Goal: Communication & Community: Participate in discussion

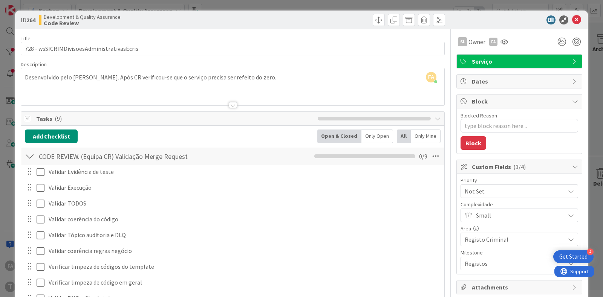
scroll to position [283, 0]
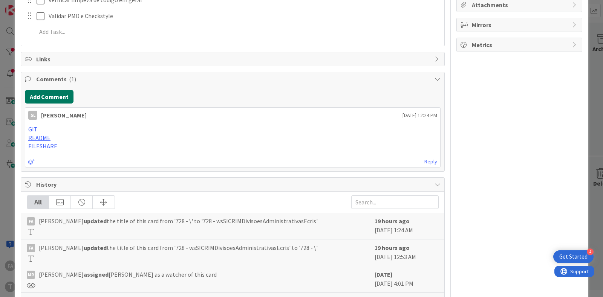
click at [57, 98] on button "Add Comment" at bounding box center [49, 97] width 49 height 14
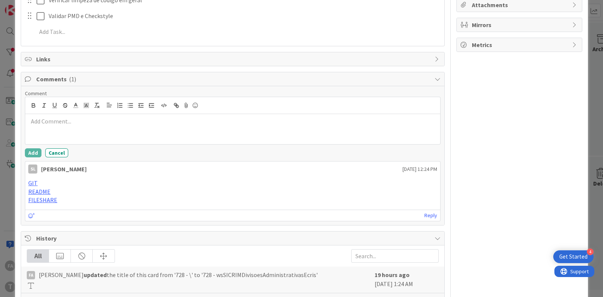
click at [79, 124] on p at bounding box center [232, 121] width 409 height 9
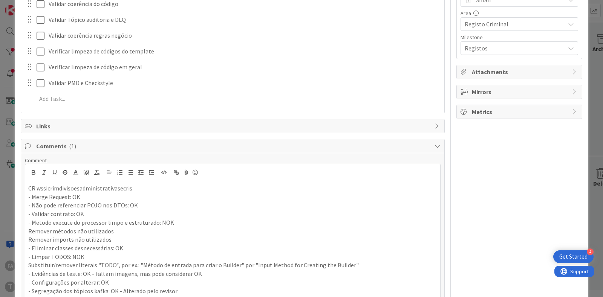
scroll to position [285, 0]
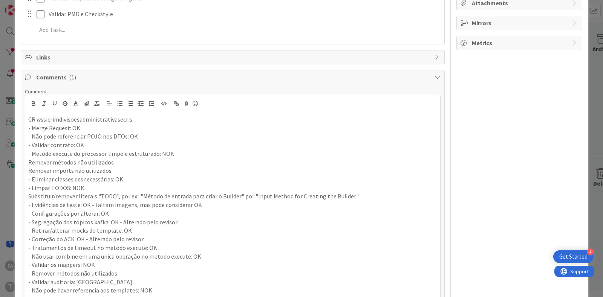
drag, startPoint x: 111, startPoint y: 145, endPoint x: 17, endPoint y: 127, distance: 95.8
click at [17, 127] on div "ID 264 Development & Quality Assurance Code Review Title 42 / 128 728 - wsSICRI…" at bounding box center [301, 227] width 573 height 1002
click at [177, 150] on p "- Metodo execute do processor limpo e estruturado: NOK" at bounding box center [232, 154] width 409 height 9
click at [34, 104] on icon "button" at bounding box center [33, 105] width 3 height 2
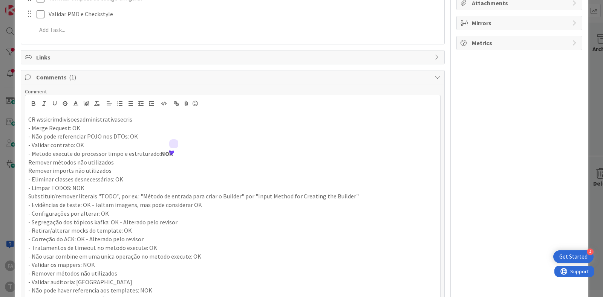
click at [165, 180] on p "- Eliminar classes desnecessárias: OK" at bounding box center [232, 179] width 409 height 9
click at [87, 187] on p "- Limpar TODOS: NOK" at bounding box center [232, 188] width 409 height 9
click at [36, 101] on icon "button" at bounding box center [33, 103] width 7 height 7
click at [97, 262] on p "- Validar os mappers: NOK" at bounding box center [232, 265] width 409 height 9
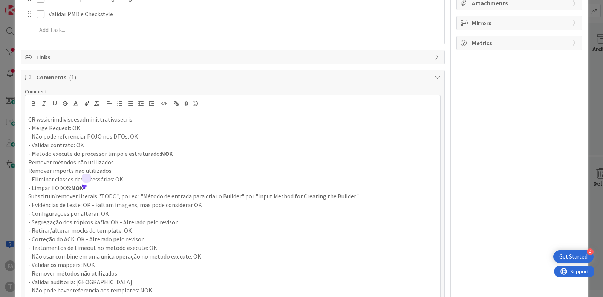
click at [97, 262] on p "- Validar os mappers: NOK" at bounding box center [232, 265] width 409 height 9
click at [32, 104] on icon "button" at bounding box center [33, 105] width 3 height 2
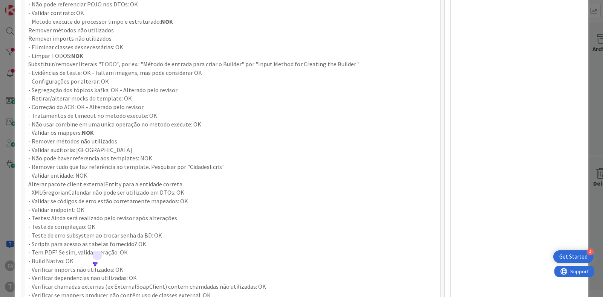
scroll to position [426, 0]
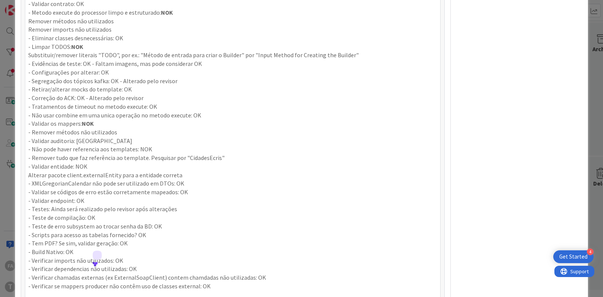
click at [87, 164] on p "- Validar entidade: NOK" at bounding box center [232, 167] width 409 height 9
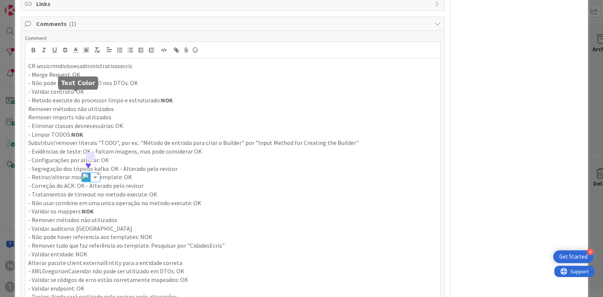
scroll to position [285, 0]
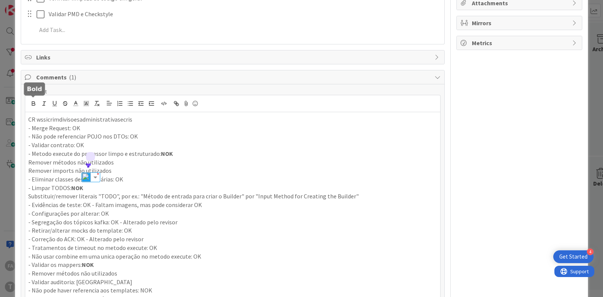
click at [34, 102] on icon "button" at bounding box center [33, 103] width 3 height 2
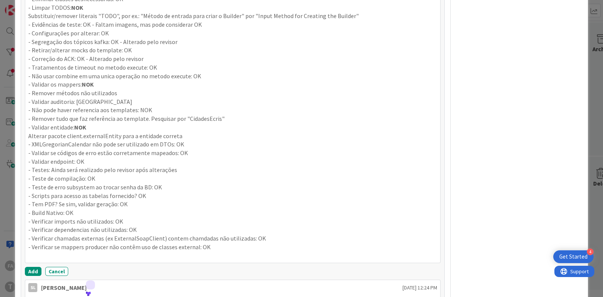
scroll to position [486, 0]
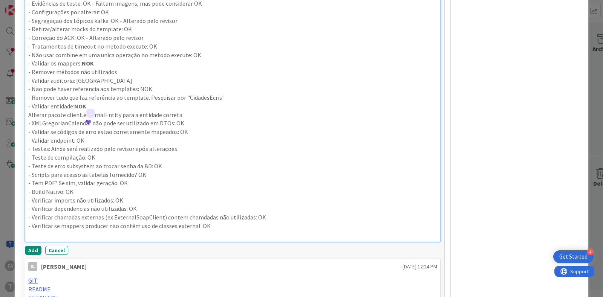
click at [151, 89] on p "- Não pode haver referencia aos templates: NOK" at bounding box center [232, 89] width 409 height 9
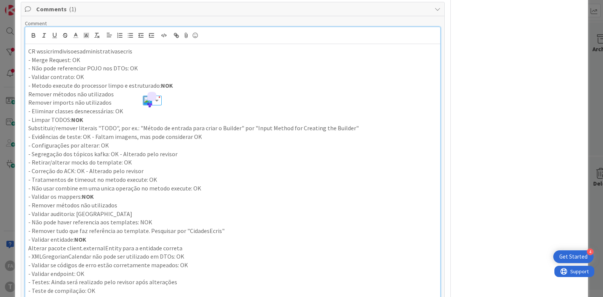
scroll to position [345, 0]
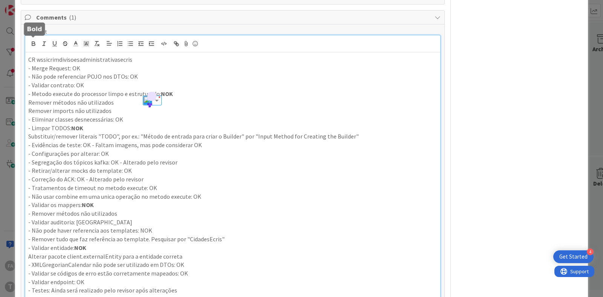
click at [30, 42] on icon "button" at bounding box center [33, 43] width 7 height 7
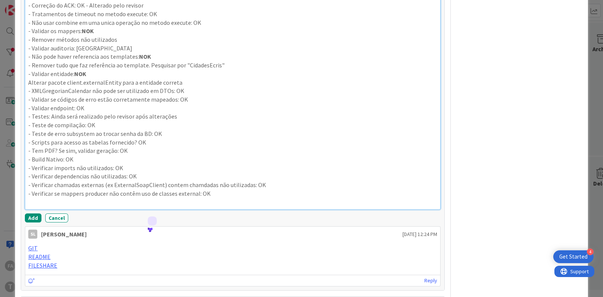
scroll to position [534, 0]
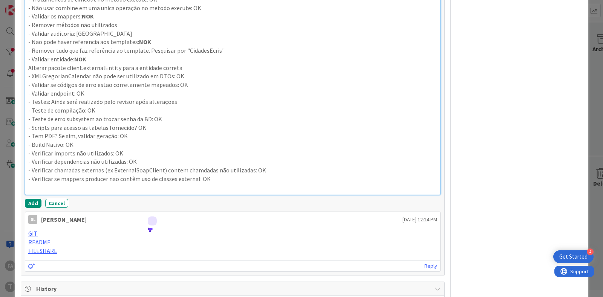
click at [238, 178] on p "- Verificar se mappers producer não contêm uso de classes external: OK" at bounding box center [232, 179] width 409 height 9
click at [135, 153] on p "- Verificar imports não utilizados: OK" at bounding box center [232, 153] width 409 height 9
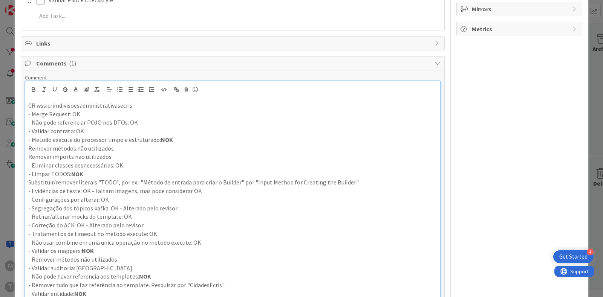
scroll to position [345, 0]
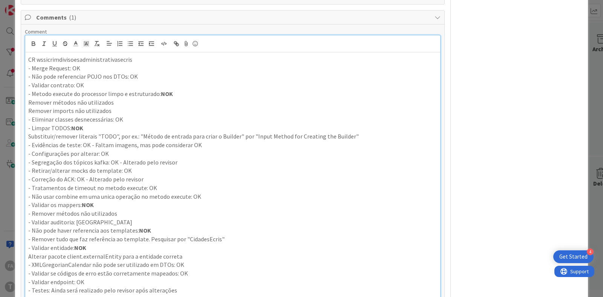
click at [89, 60] on p "CR wssicrimdivisoesadministrativasecris" at bounding box center [232, 59] width 409 height 9
drag, startPoint x: 32, startPoint y: 42, endPoint x: 37, endPoint y: 42, distance: 4.9
click at [32, 44] on icon "button" at bounding box center [33, 45] width 3 height 2
click at [55, 41] on icon "button" at bounding box center [54, 43] width 7 height 7
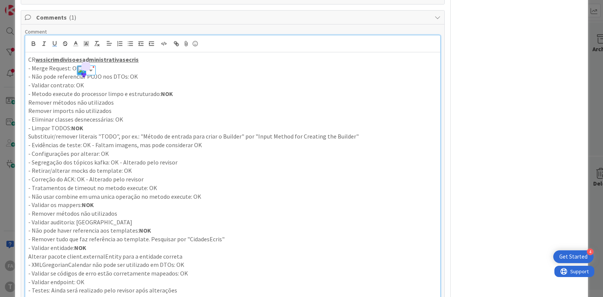
click at [169, 77] on p "- Não pode referenciar POJO nos DTOs: OK" at bounding box center [232, 76] width 409 height 9
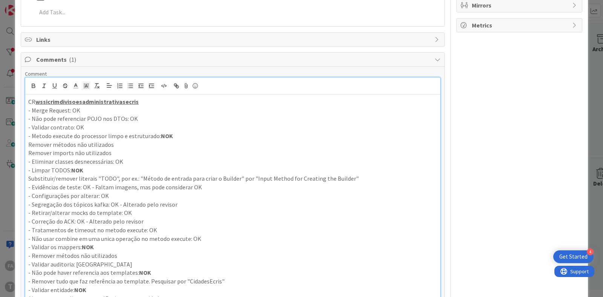
scroll to position [297, 0]
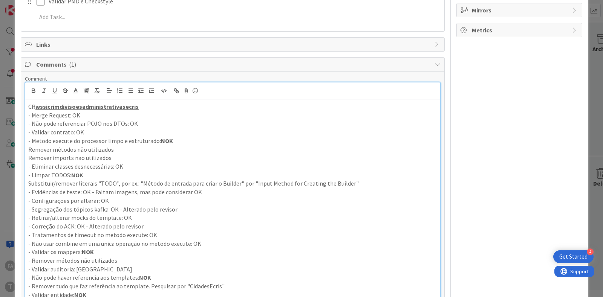
click at [29, 103] on p "CR wssicrimdivisoesadministrativasecris" at bounding box center [232, 107] width 409 height 9
click at [144, 103] on p "CR wssicrimdivisoesadministrativasecris" at bounding box center [232, 107] width 409 height 9
click at [138, 104] on u "wssicrimdivisoesadministrativasecris, favor fazer update a branch antes de faze…" at bounding box center [166, 107] width 263 height 8
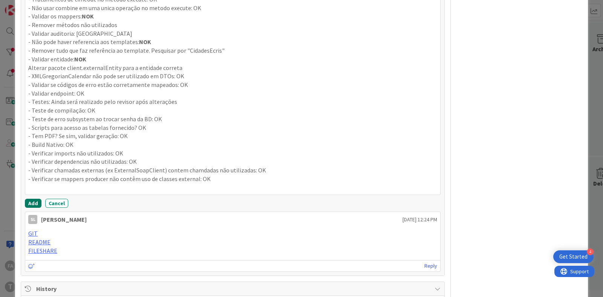
click at [35, 201] on button "Add" at bounding box center [33, 203] width 17 height 9
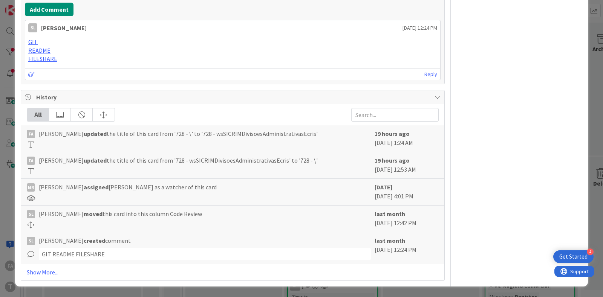
scroll to position [368, 0]
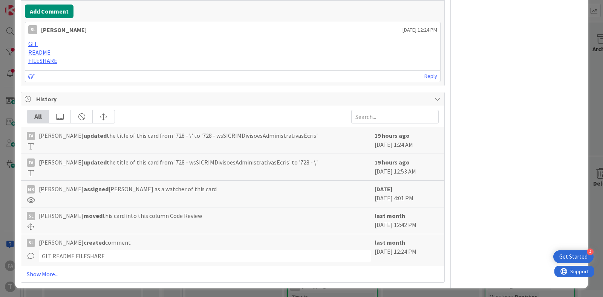
type textarea "x"
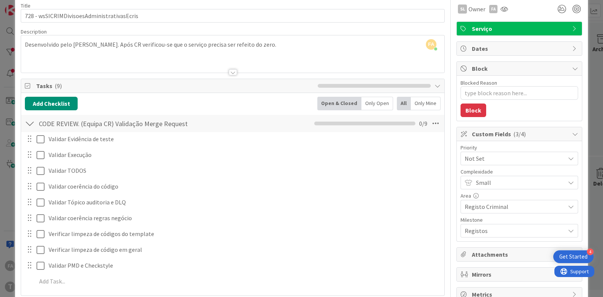
scroll to position [0, 0]
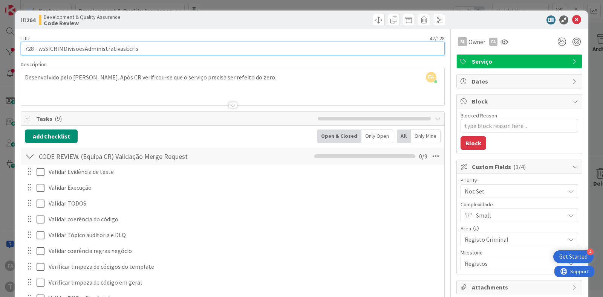
click at [110, 47] on input "728 - wsSICRIMDivisoesAdministrativasEcris" at bounding box center [233, 49] width 424 height 14
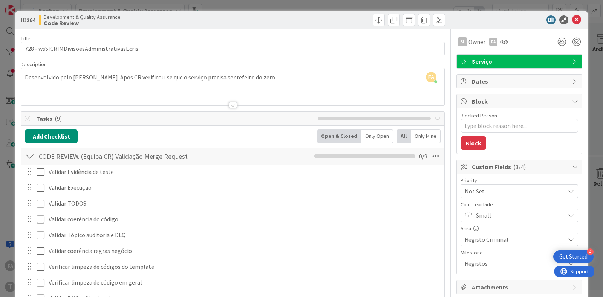
click at [572, 20] on icon at bounding box center [576, 19] width 9 height 9
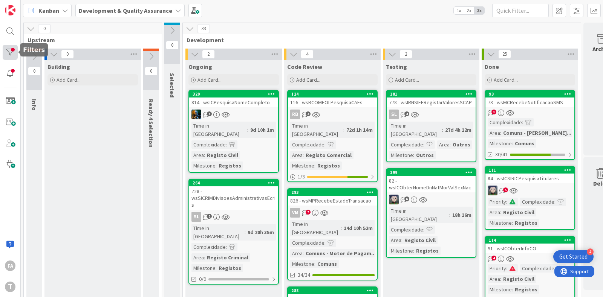
click at [10, 50] on div at bounding box center [10, 52] width 15 height 15
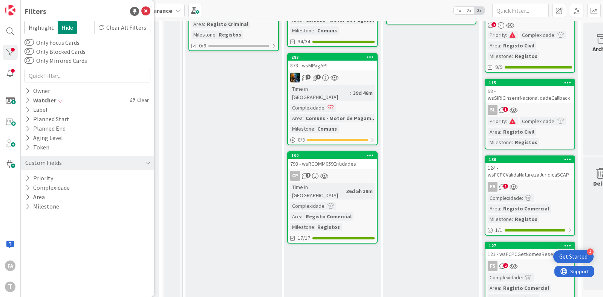
scroll to position [236, 0]
